Goal: Obtain resource: Download file/media

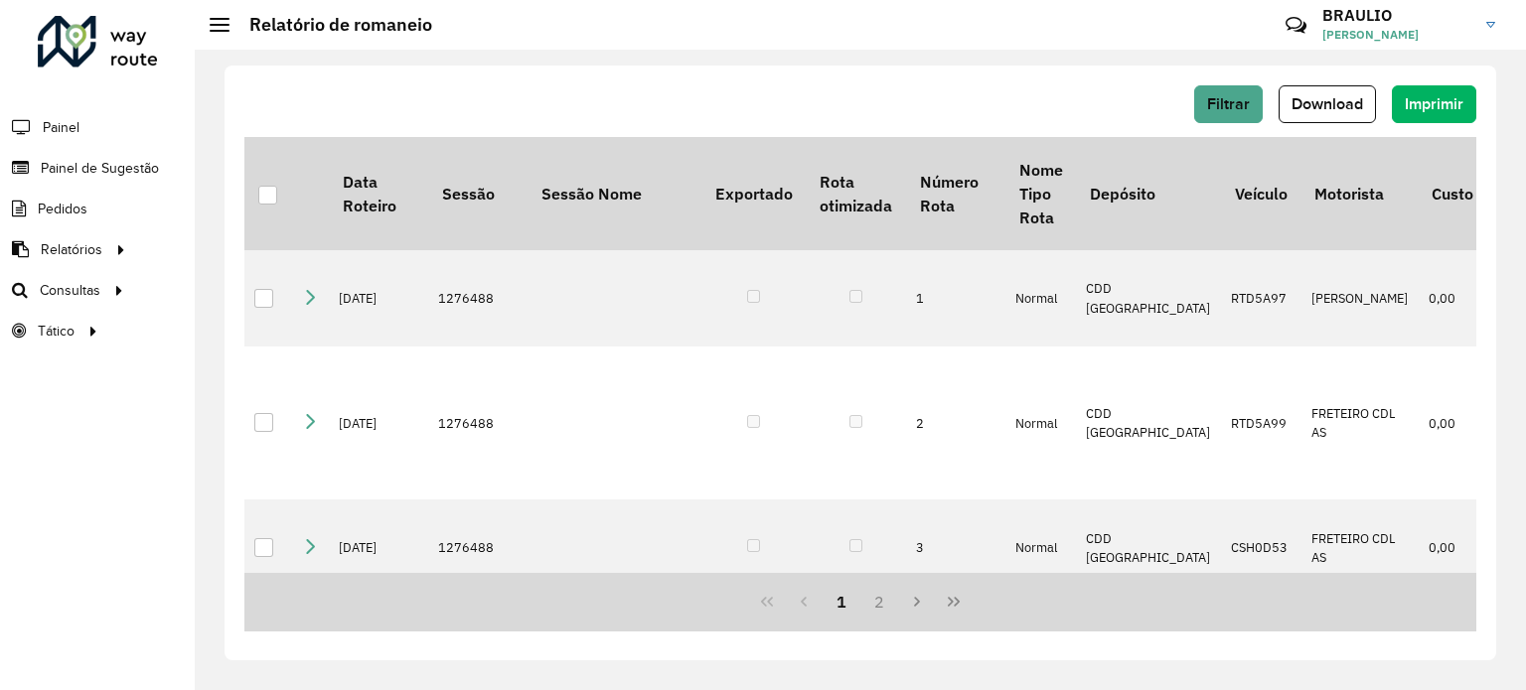
click at [921, 87] on div "Filtrar Download Imprimir" at bounding box center [860, 104] width 1232 height 38
click at [1226, 106] on span "Filtrar" at bounding box center [1228, 103] width 43 height 17
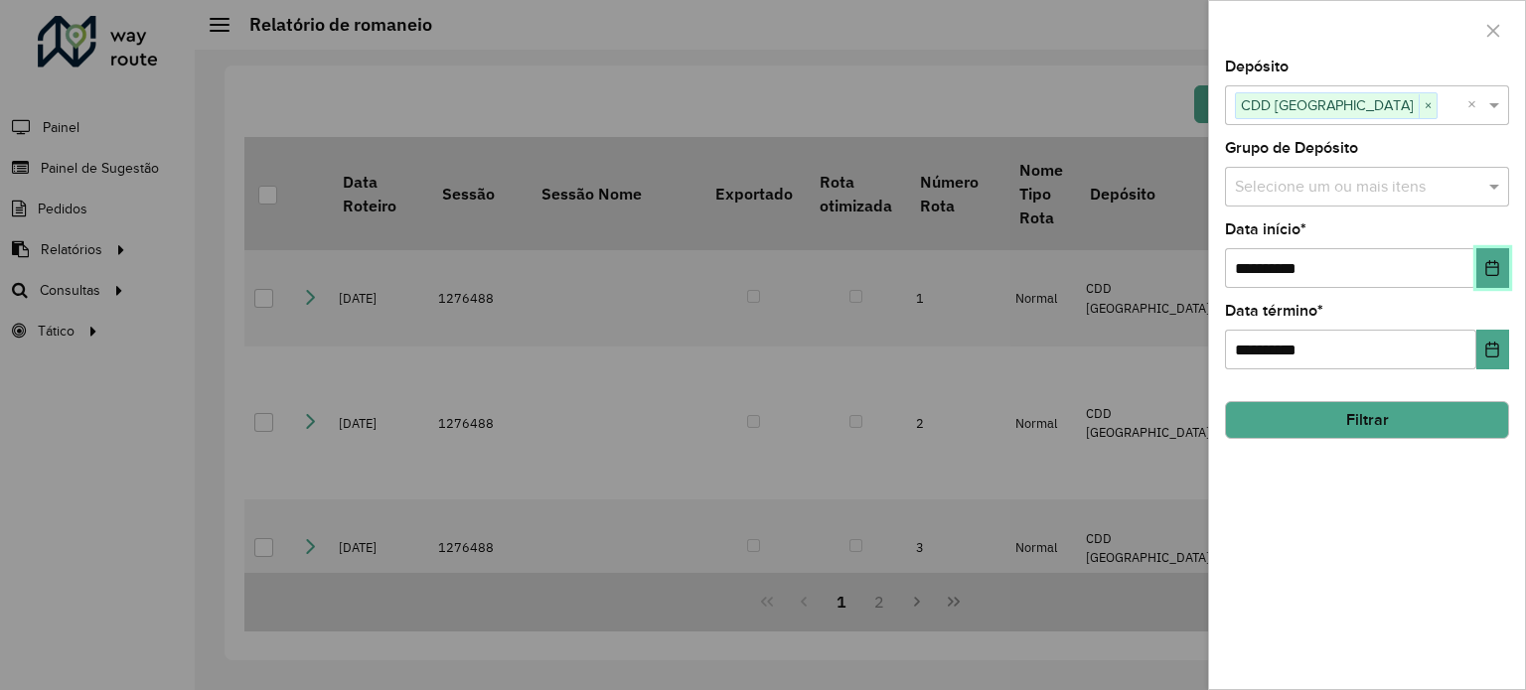
click at [1485, 255] on button "Choose Date" at bounding box center [1492, 268] width 33 height 40
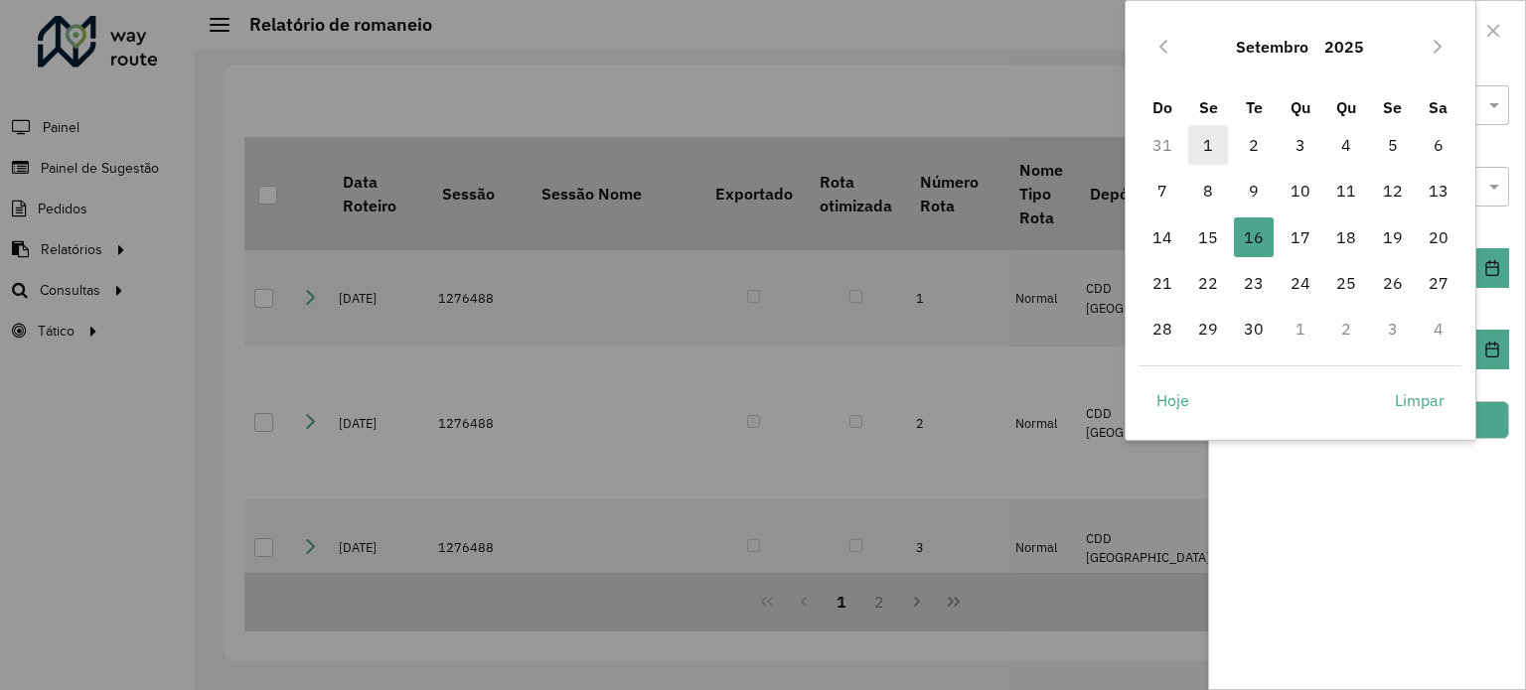
click at [1196, 149] on span "1" at bounding box center [1208, 145] width 40 height 40
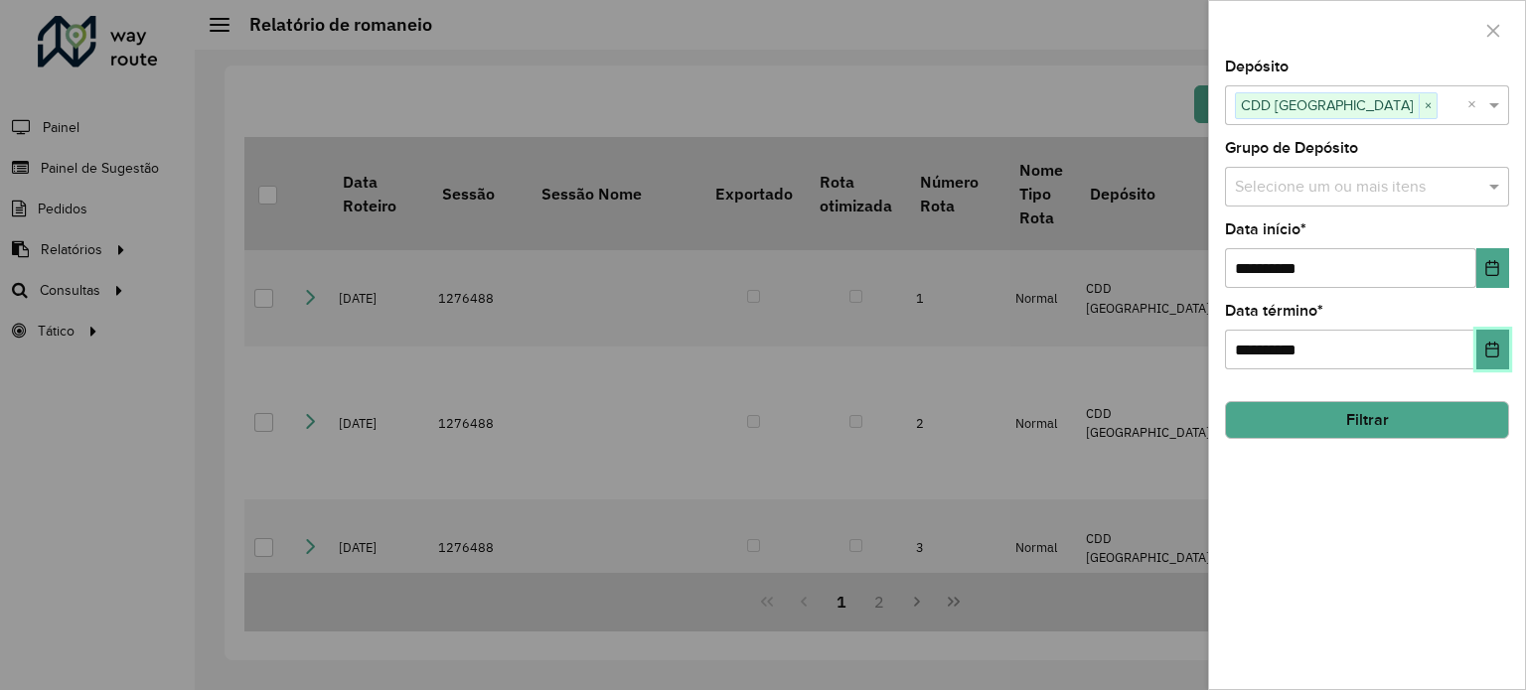
click at [1486, 353] on icon "Choose Date" at bounding box center [1492, 350] width 13 height 16
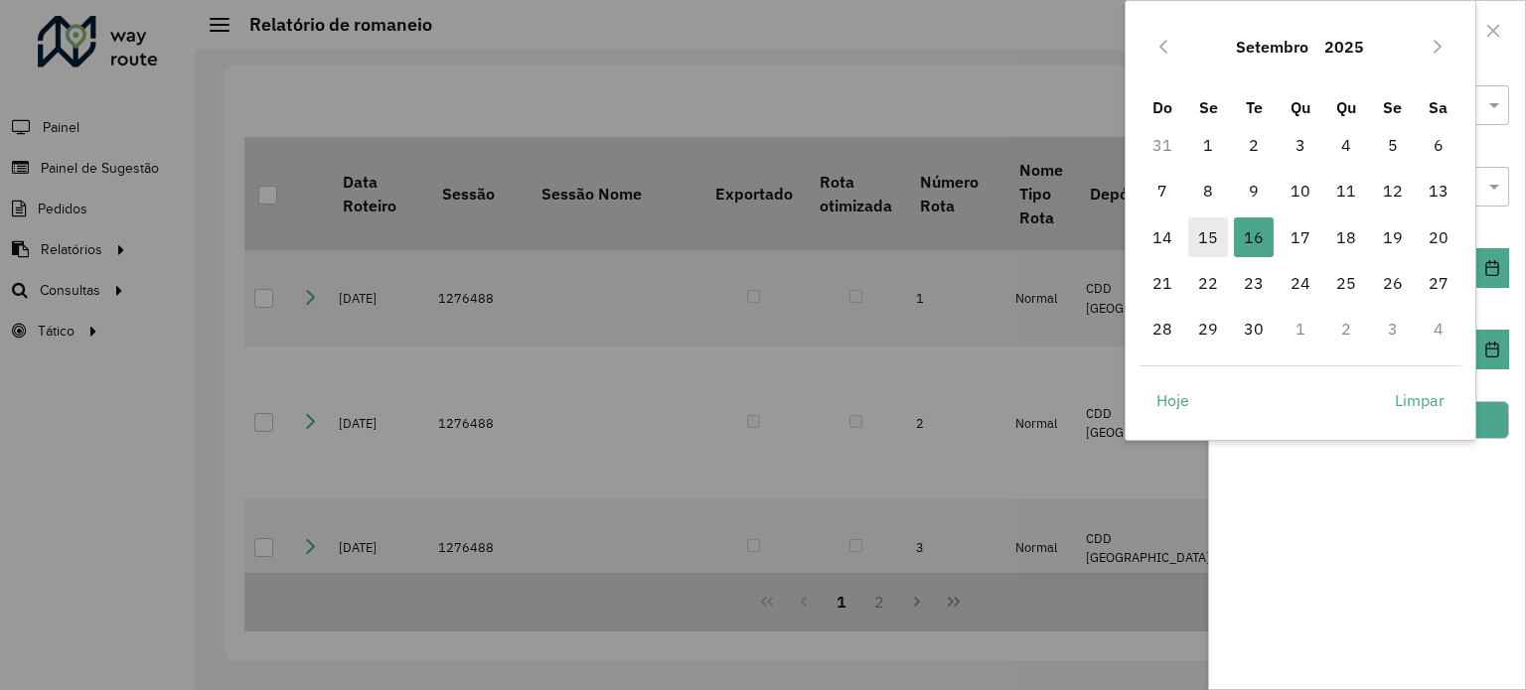
click at [1206, 231] on span "15" at bounding box center [1208, 238] width 40 height 40
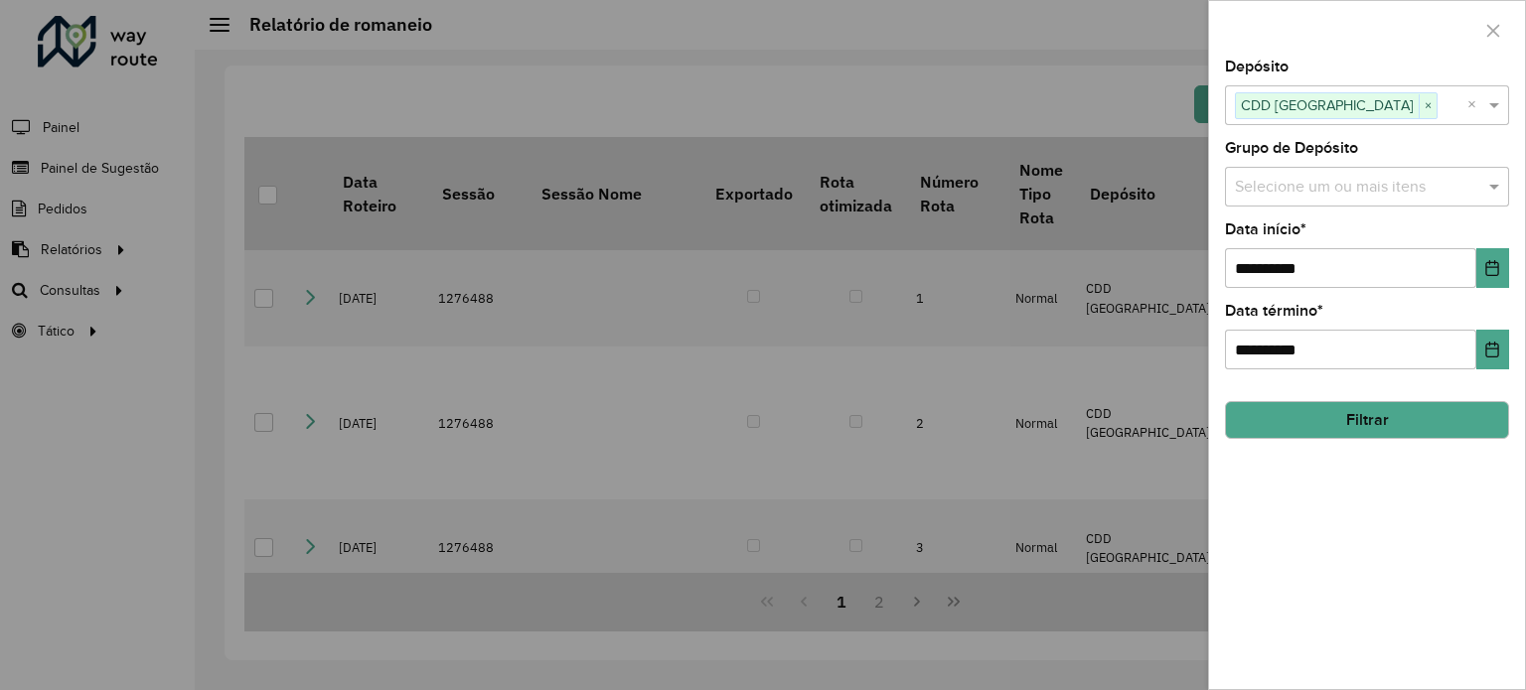
click at [1309, 415] on button "Filtrar" at bounding box center [1367, 420] width 284 height 38
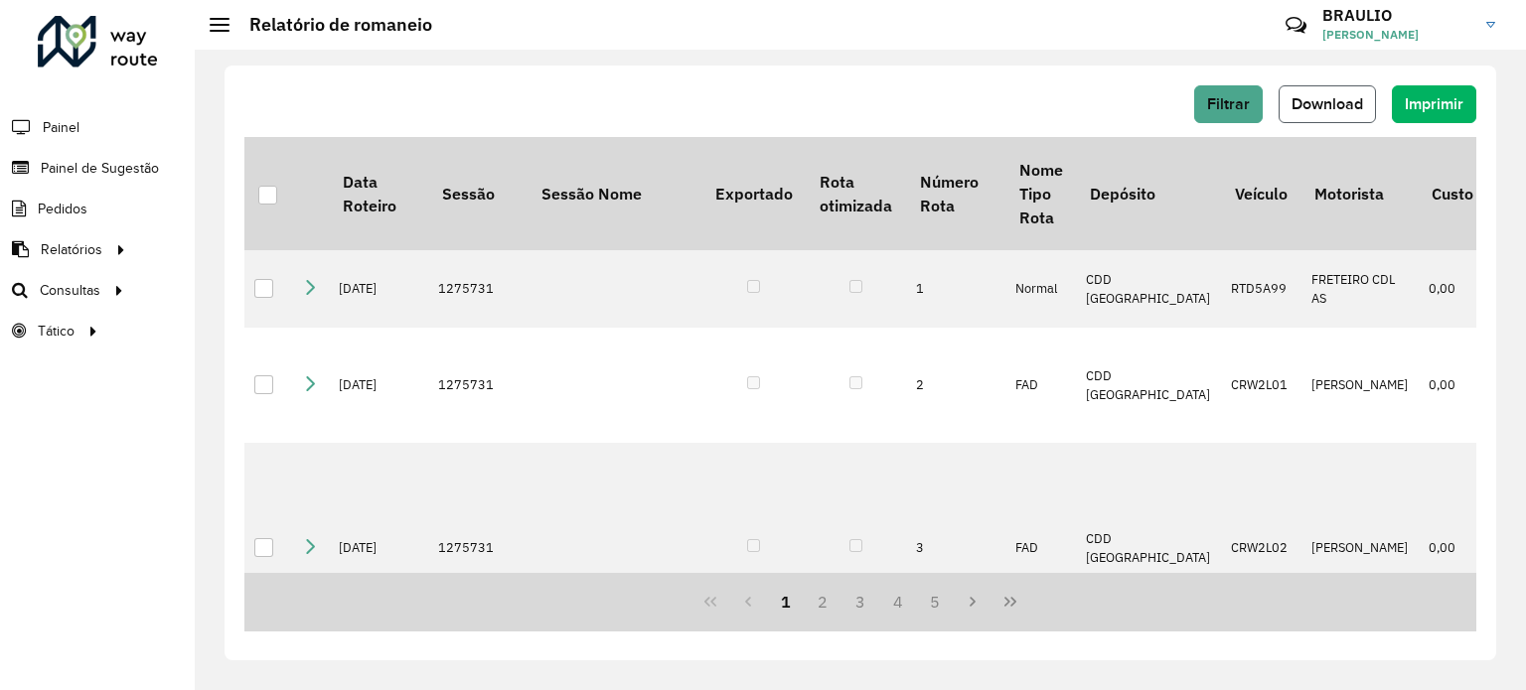
click at [1353, 114] on button "Download" at bounding box center [1326, 104] width 97 height 38
click at [1051, 96] on div "Filtrar Download Imprimir" at bounding box center [860, 104] width 1232 height 38
drag, startPoint x: 842, startPoint y: 47, endPoint x: 843, endPoint y: 74, distance: 27.8
click at [843, 74] on div "Relatório de romaneio Críticas? Dúvidas? Elogios? Sugestões? Entre em contato c…" at bounding box center [860, 345] width 1331 height 690
